Goal: Find specific page/section

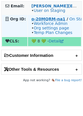
click at [55, 20] on strong "o-20MQRM-na1" at bounding box center [48, 19] width 34 height 5
